Goal: Information Seeking & Learning: Learn about a topic

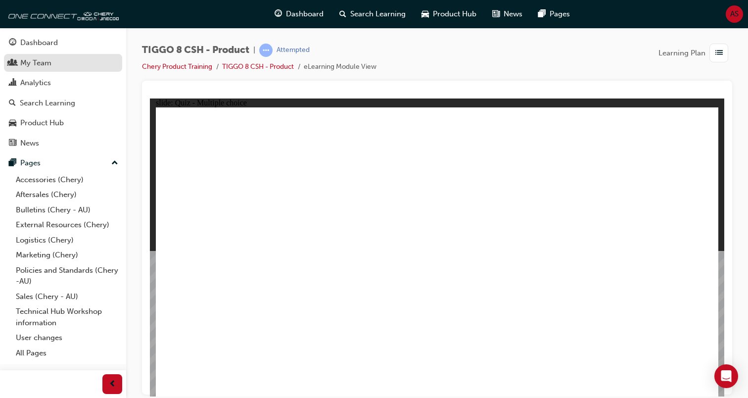
click at [83, 55] on link "My Team" at bounding box center [63, 63] width 118 height 18
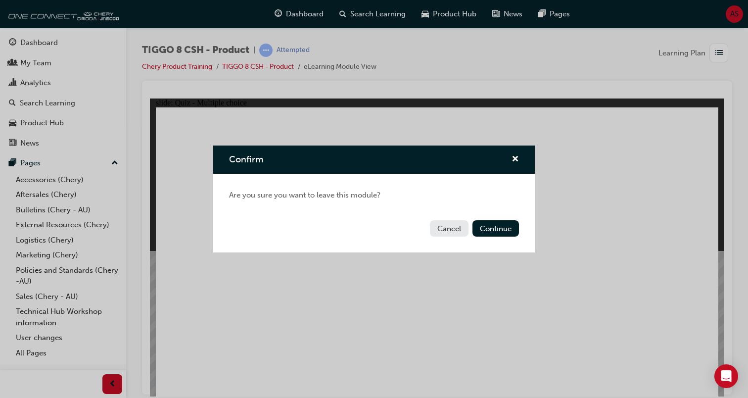
click at [489, 219] on div "Cancel Continue" at bounding box center [374, 234] width 322 height 36
click at [489, 223] on button "Continue" at bounding box center [496, 228] width 47 height 16
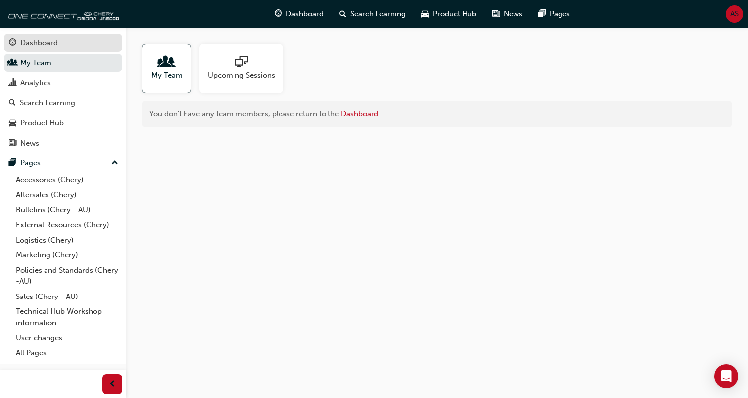
click at [82, 50] on link "Dashboard" at bounding box center [63, 43] width 118 height 18
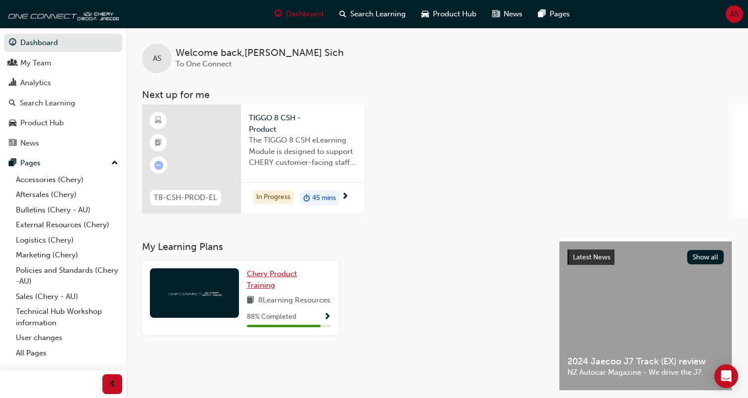
click at [297, 270] on span "Chery Product Training" at bounding box center [272, 279] width 50 height 20
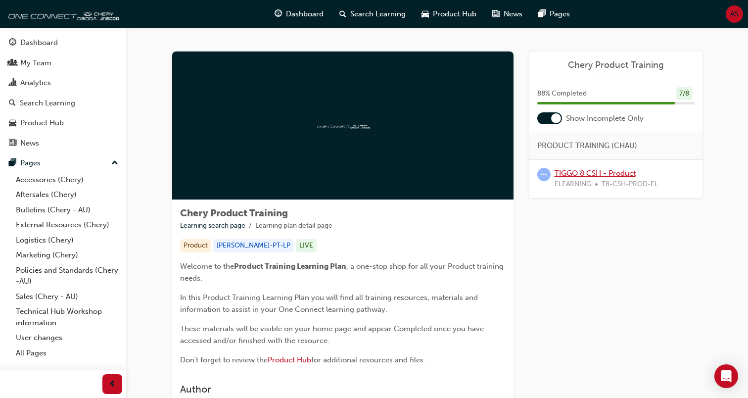
click at [590, 174] on link "TIGGO 8 CSH - Product" at bounding box center [595, 173] width 81 height 9
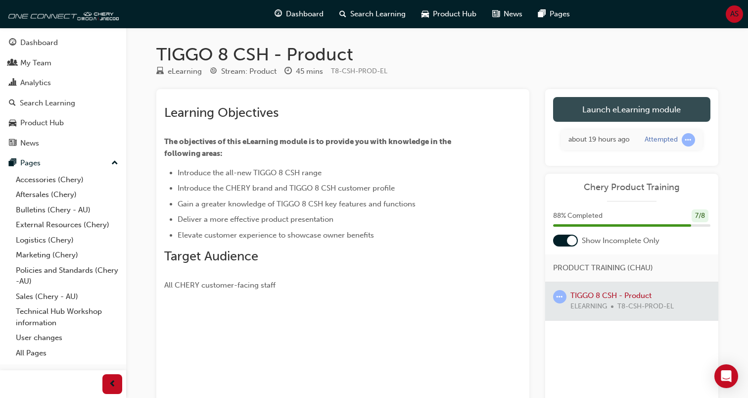
click at [622, 99] on link "Launch eLearning module" at bounding box center [631, 109] width 157 height 25
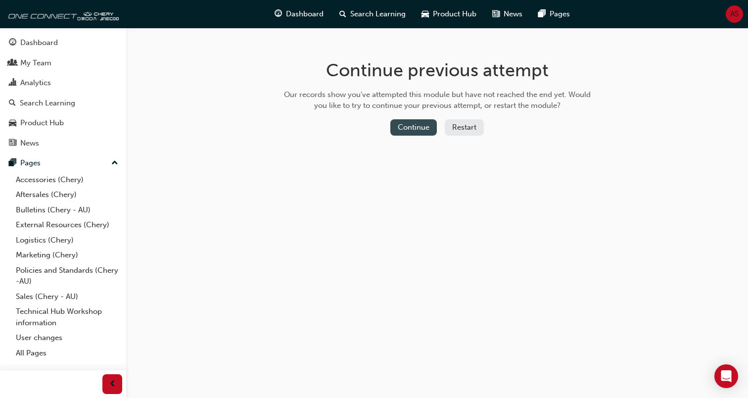
click at [412, 129] on button "Continue" at bounding box center [413, 127] width 47 height 16
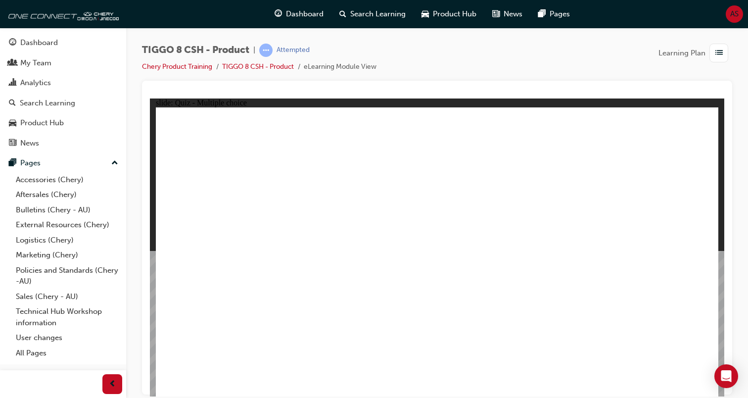
checkbox input "true"
drag, startPoint x: 435, startPoint y: 301, endPoint x: 477, endPoint y: 249, distance: 67.2
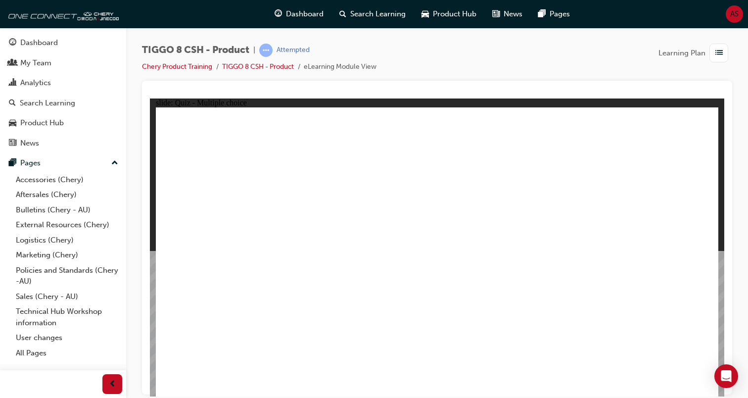
radio input "true"
drag, startPoint x: 449, startPoint y: 142, endPoint x: 481, endPoint y: 294, distance: 155.2
drag, startPoint x: 461, startPoint y: 162, endPoint x: 489, endPoint y: 307, distance: 147.8
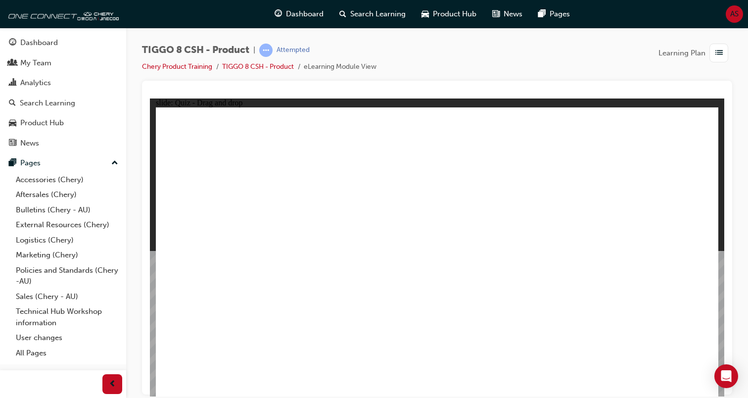
drag, startPoint x: 531, startPoint y: 147, endPoint x: 522, endPoint y: 310, distance: 163.1
drag, startPoint x: 539, startPoint y: 182, endPoint x: 511, endPoint y: 302, distance: 123.5
drag, startPoint x: 562, startPoint y: 163, endPoint x: 532, endPoint y: 334, distance: 174.0
drag, startPoint x: 652, startPoint y: 156, endPoint x: 546, endPoint y: 326, distance: 199.7
drag, startPoint x: 651, startPoint y: 135, endPoint x: 521, endPoint y: 299, distance: 209.2
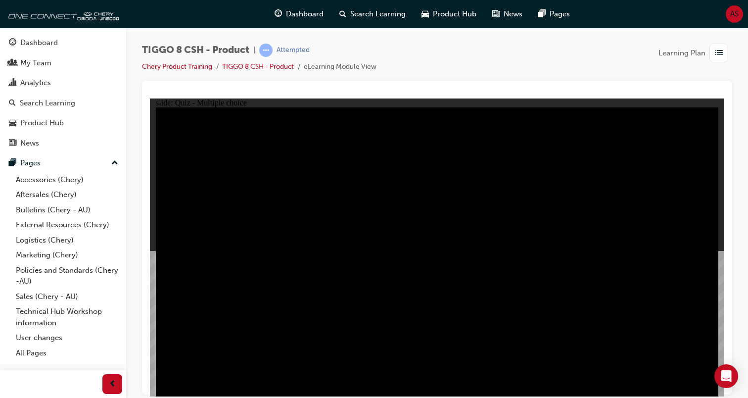
radio input "true"
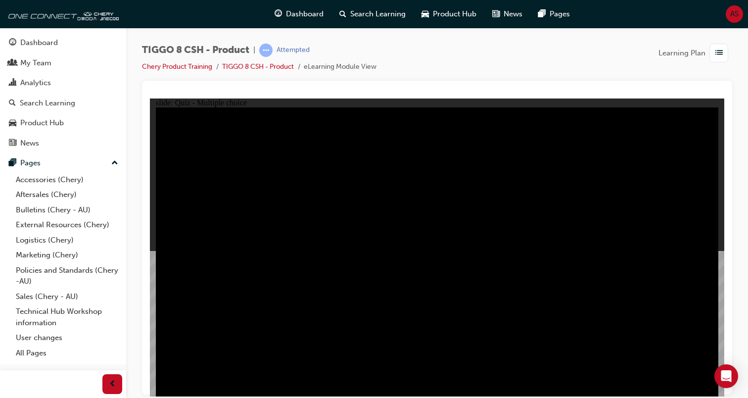
radio input "true"
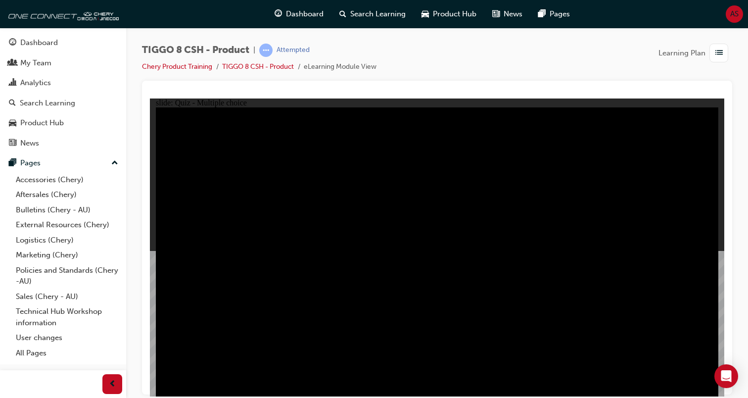
checkbox input "true"
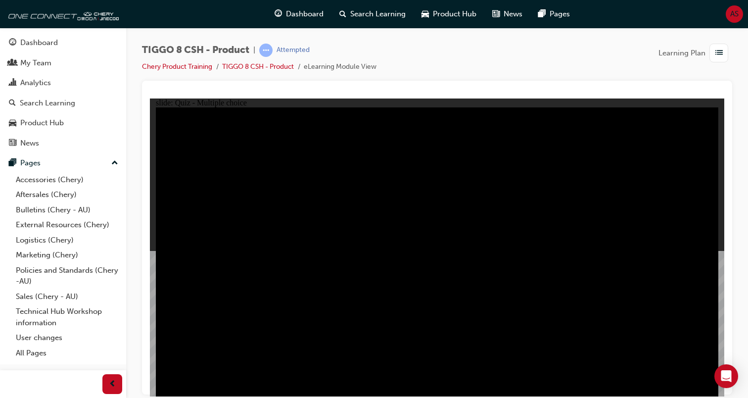
checkbox input "true"
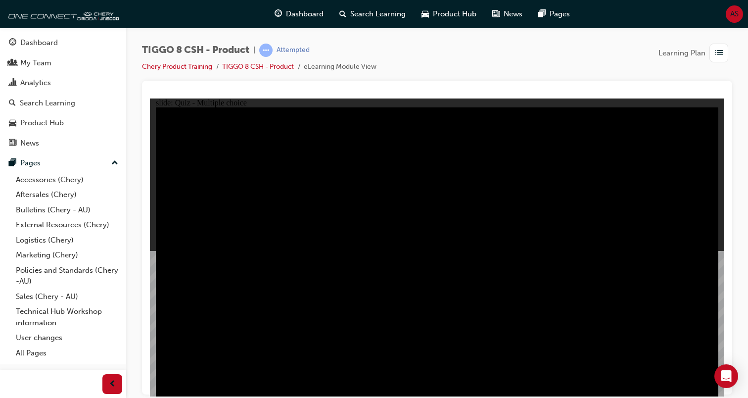
checkbox input "true"
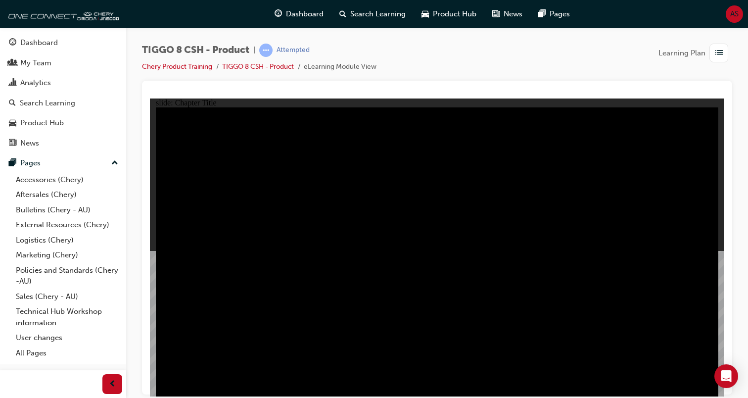
radio input "true"
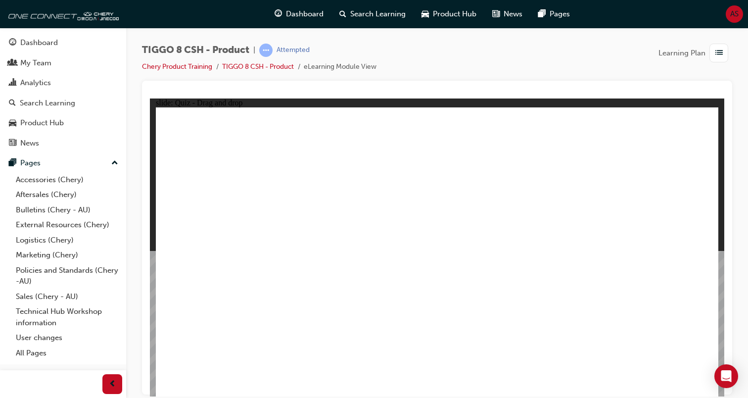
drag, startPoint x: 443, startPoint y: 129, endPoint x: 364, endPoint y: 256, distance: 149.7
drag, startPoint x: 503, startPoint y: 200, endPoint x: 462, endPoint y: 274, distance: 84.2
drag, startPoint x: 613, startPoint y: 202, endPoint x: 674, endPoint y: 271, distance: 91.5
drag, startPoint x: 678, startPoint y: 143, endPoint x: 249, endPoint y: 286, distance: 451.4
drag, startPoint x: 564, startPoint y: 137, endPoint x: 520, endPoint y: 198, distance: 75.9
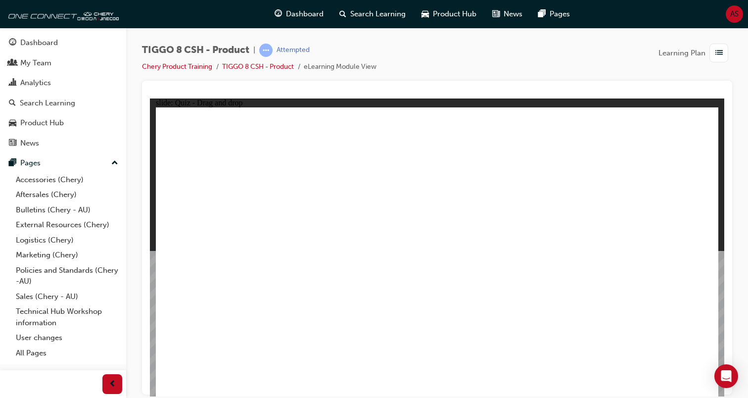
drag, startPoint x: 348, startPoint y: 276, endPoint x: 559, endPoint y: 275, distance: 210.3
drag, startPoint x: 545, startPoint y: 145, endPoint x: 337, endPoint y: 274, distance: 245.2
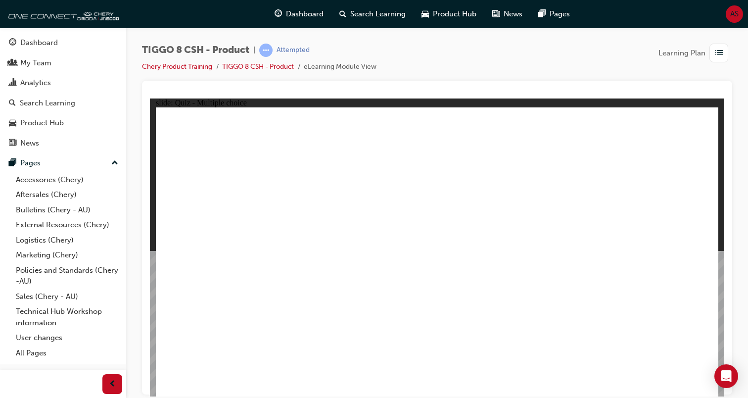
checkbox input "true"
radio input "true"
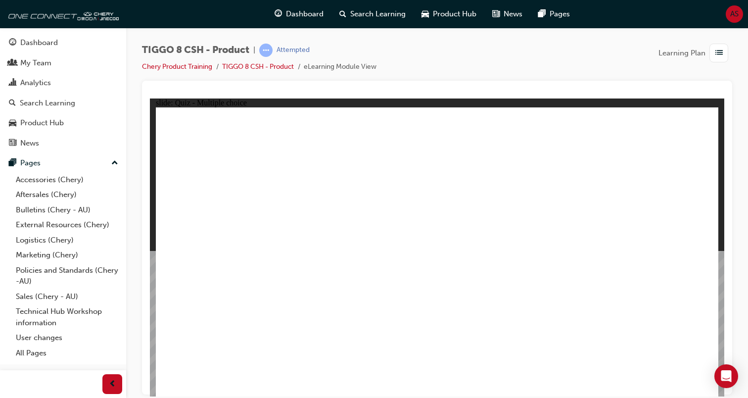
drag, startPoint x: 515, startPoint y: 175, endPoint x: 501, endPoint y: 257, distance: 83.3
drag, startPoint x: 534, startPoint y: 146, endPoint x: 523, endPoint y: 267, distance: 121.2
drag, startPoint x: 552, startPoint y: 153, endPoint x: 513, endPoint y: 290, distance: 142.1
drag, startPoint x: 446, startPoint y: 139, endPoint x: 508, endPoint y: 313, distance: 185.5
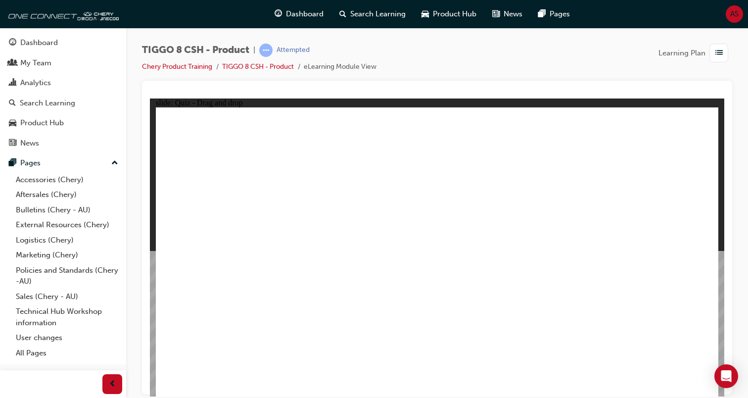
drag, startPoint x: 465, startPoint y: 158, endPoint x: 466, endPoint y: 292, distance: 134.1
drag, startPoint x: 660, startPoint y: 145, endPoint x: 559, endPoint y: 313, distance: 196.9
drag, startPoint x: 657, startPoint y: 162, endPoint x: 535, endPoint y: 319, distance: 198.6
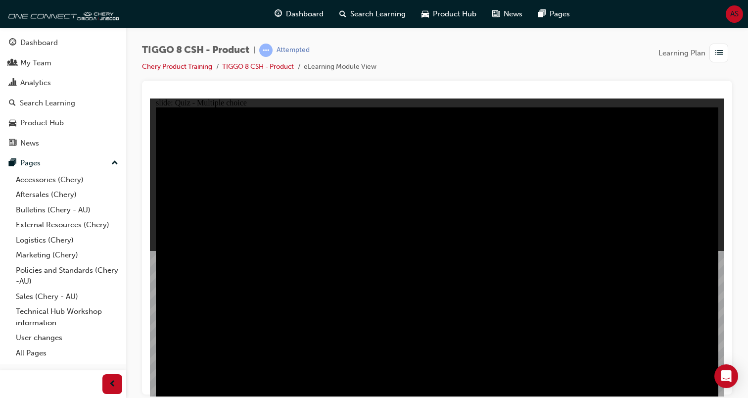
radio input "true"
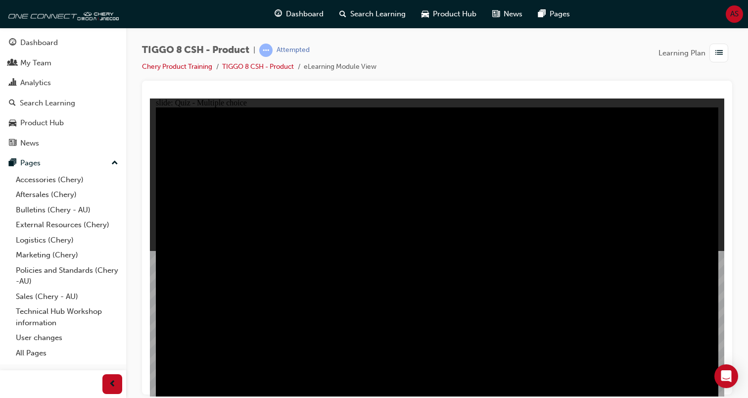
radio input "true"
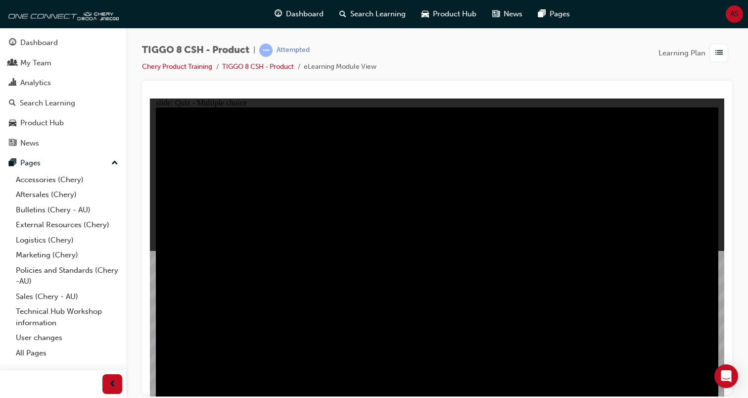
checkbox input "true"
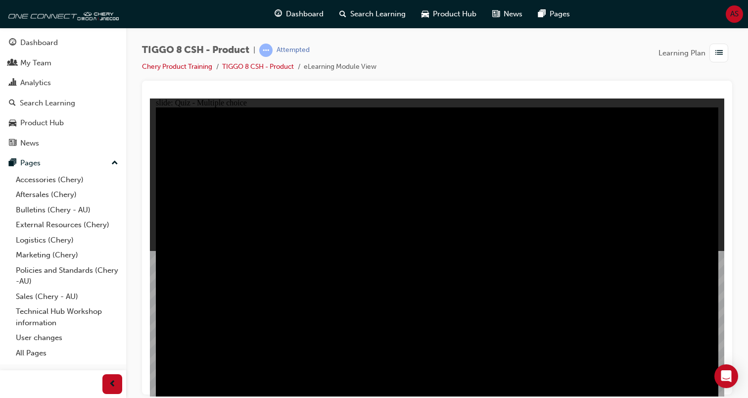
checkbox input "false"
checkbox input "true"
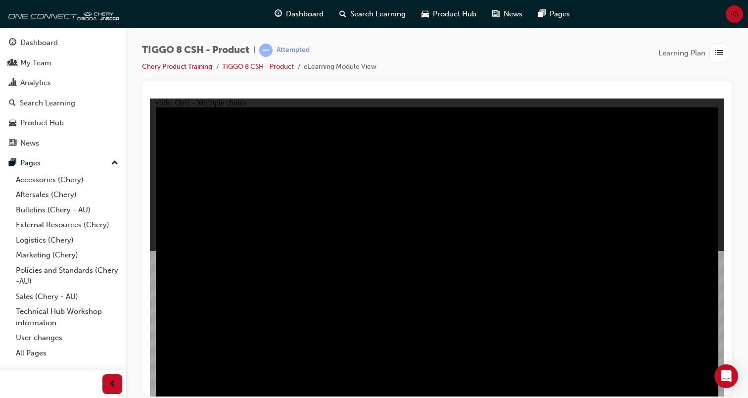
checkbox input "true"
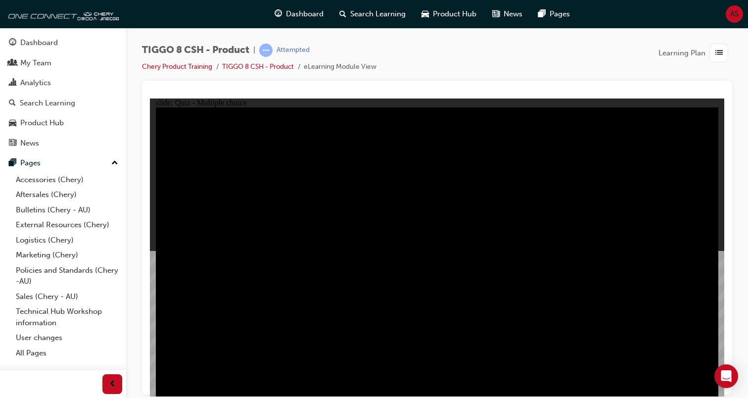
checkbox input "true"
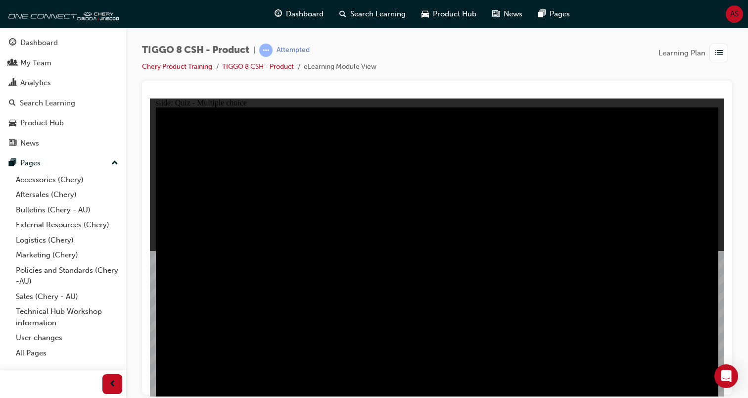
checkbox input "true"
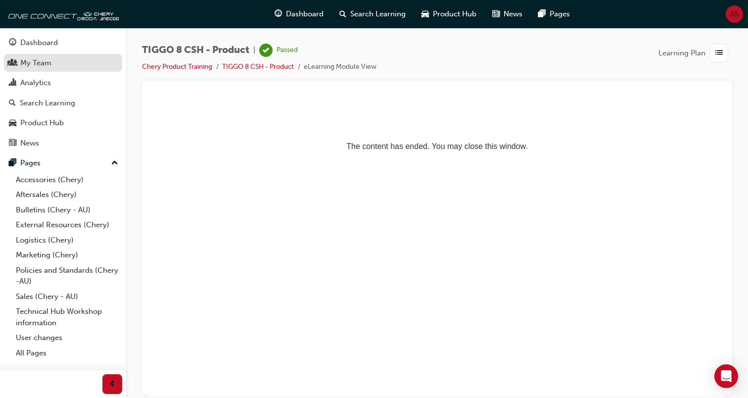
click at [69, 67] on div "My Team" at bounding box center [63, 63] width 108 height 12
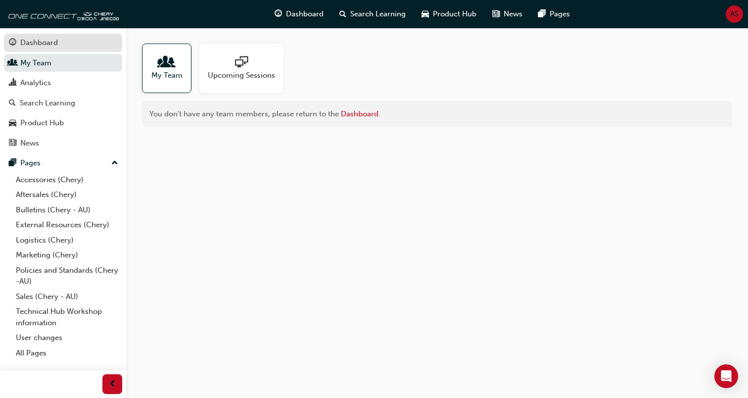
click at [54, 40] on div "Dashboard" at bounding box center [39, 42] width 38 height 11
